Goal: Find contact information: Find contact information

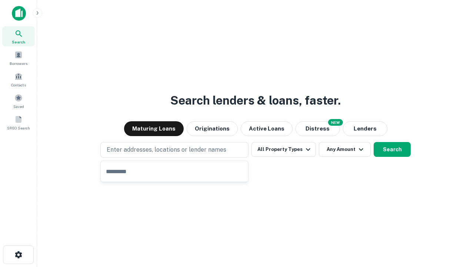
type input "**********"
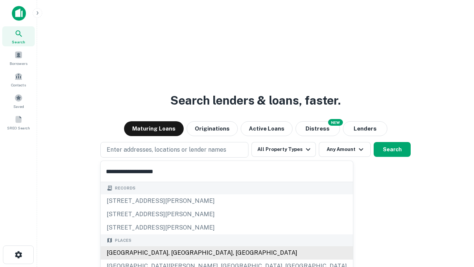
click at [177, 253] on div "Santa Monica, CA, USA" at bounding box center [227, 252] width 252 height 13
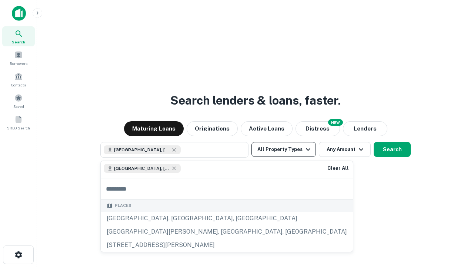
click at [284, 149] on button "All Property Types" at bounding box center [284, 149] width 64 height 15
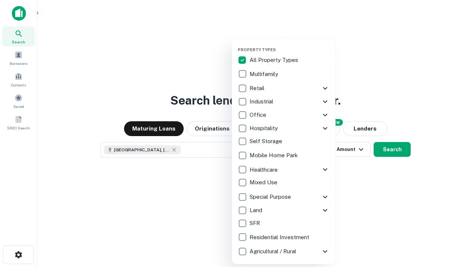
click at [290, 45] on button "button" at bounding box center [290, 45] width 104 height 0
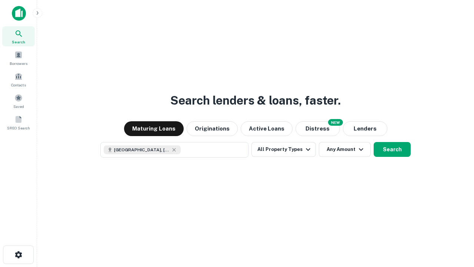
scroll to position [12, 0]
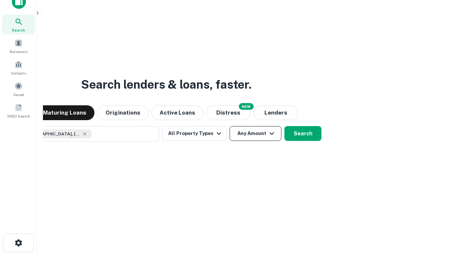
click at [230, 126] on button "Any Amount" at bounding box center [256, 133] width 52 height 15
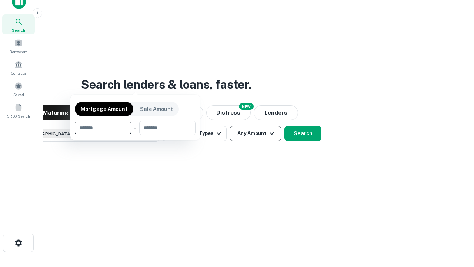
scroll to position [53, 210]
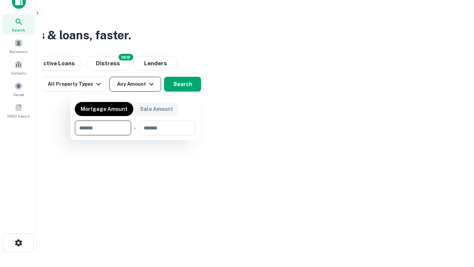
type input "*******"
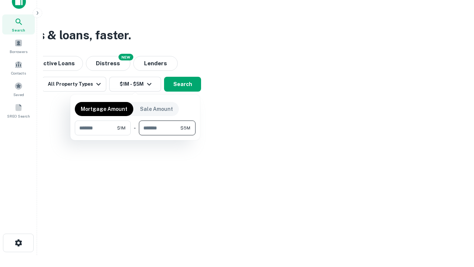
type input "*******"
click at [135, 135] on button "button" at bounding box center [135, 135] width 121 height 0
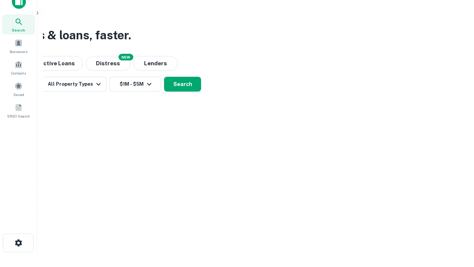
scroll to position [12, 0]
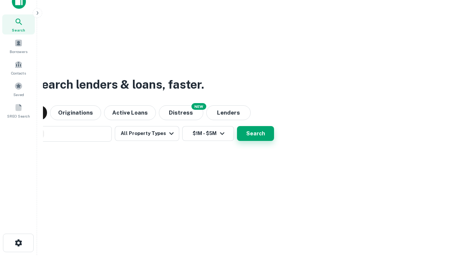
click at [237, 126] on button "Search" at bounding box center [255, 133] width 37 height 15
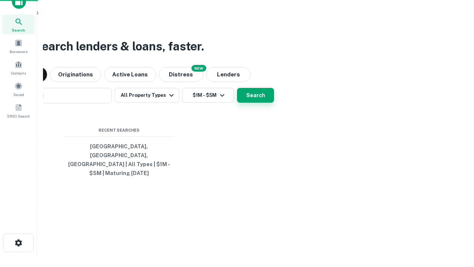
scroll to position [24, 210]
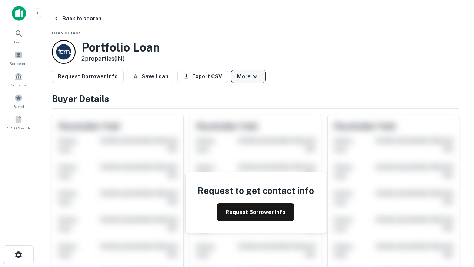
click at [248, 76] on button "More" at bounding box center [248, 76] width 34 height 13
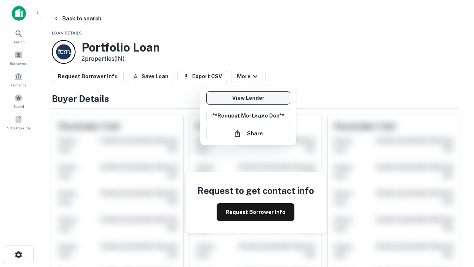
click at [248, 98] on link "View Lender" at bounding box center [248, 97] width 84 height 13
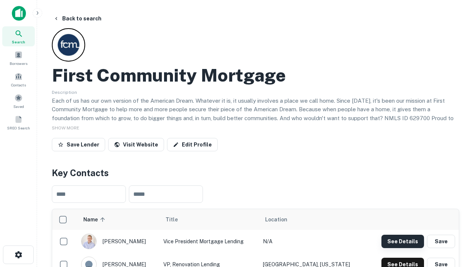
click at [403, 241] on button "See Details" at bounding box center [403, 240] width 43 height 13
click at [18, 254] on icon "button" at bounding box center [18, 254] width 9 height 9
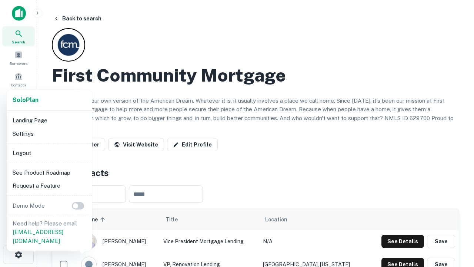
click at [49, 153] on li "Logout" at bounding box center [49, 152] width 79 height 13
